Goal: Transaction & Acquisition: Purchase product/service

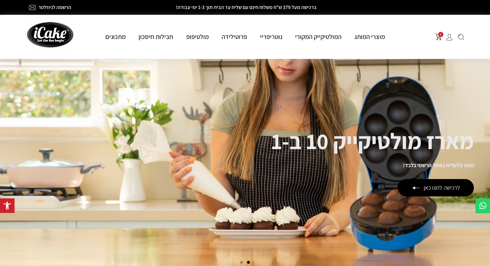
drag, startPoint x: 489, startPoint y: 31, endPoint x: 494, endPoint y: 28, distance: 5.8
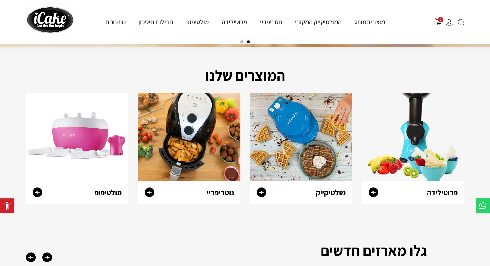
scroll to position [224, 0]
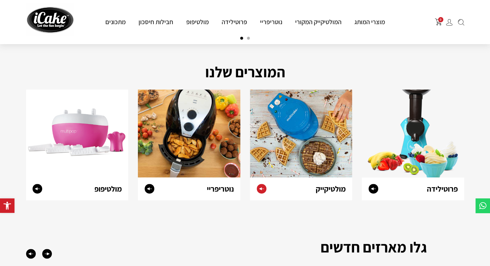
click at [327, 135] on img at bounding box center [301, 134] width 102 height 88
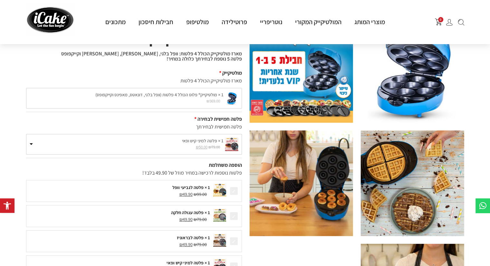
scroll to position [46, 0]
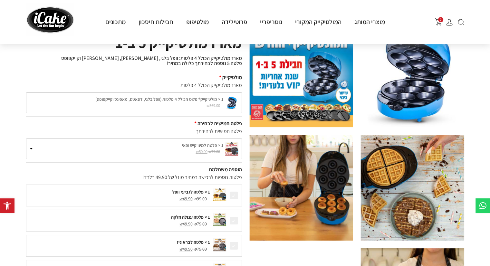
click at [165, 148] on label "1 × פלטה למיני קיש ופאי" at bounding box center [134, 145] width 209 height 7
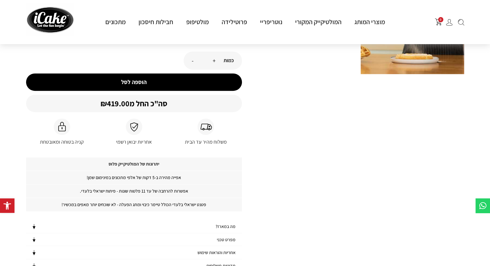
scroll to position [0, 0]
